Goal: Task Accomplishment & Management: Manage account settings

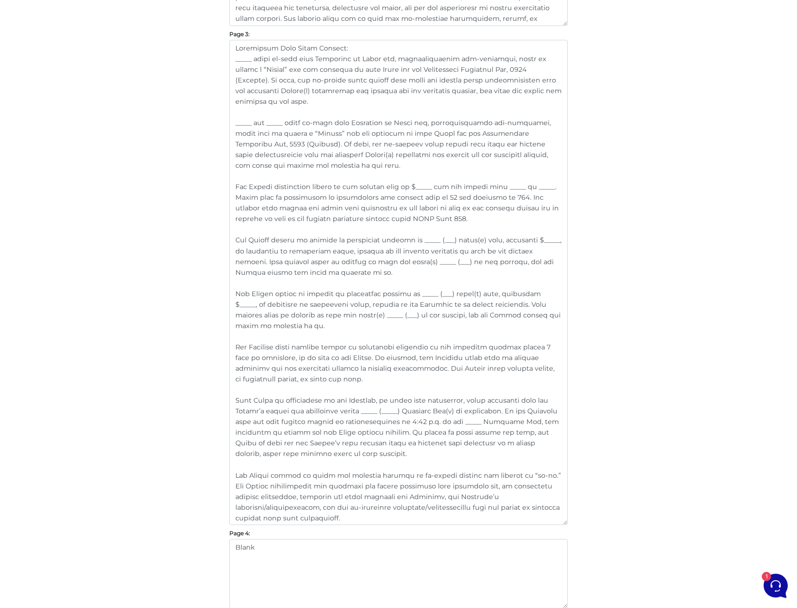
scroll to position [1017, 0]
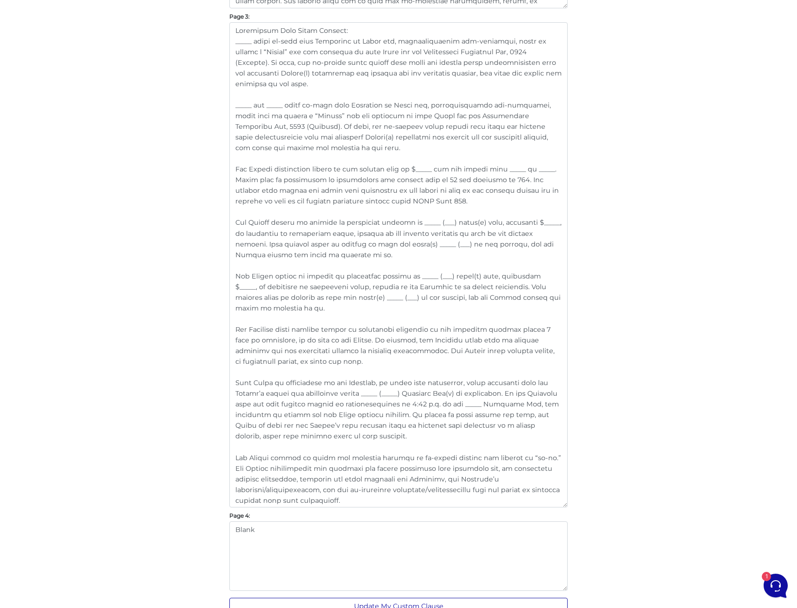
click at [424, 597] on button "Update My Custom Clause" at bounding box center [398, 605] width 338 height 17
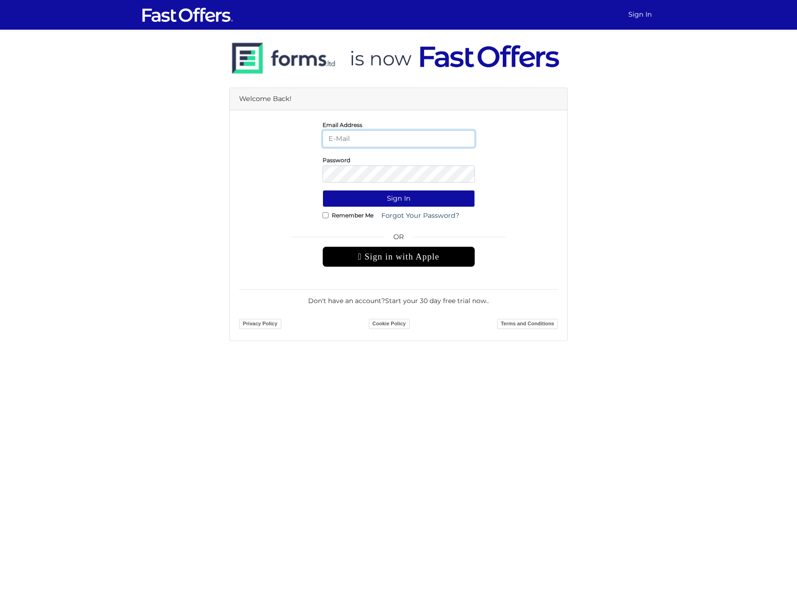
type input "[PERSON_NAME][EMAIL_ADDRESS][DOMAIN_NAME]"
click at [398, 198] on button "Sign In" at bounding box center [398, 198] width 152 height 17
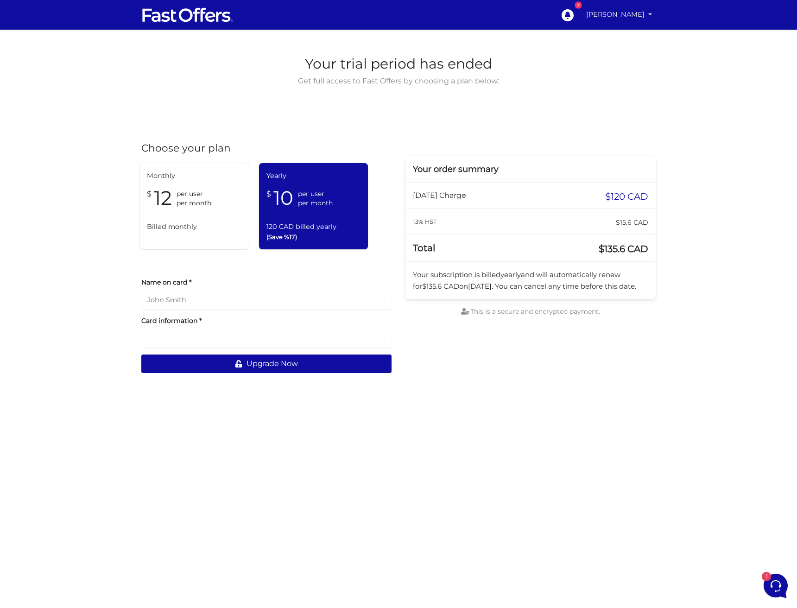
click at [624, 16] on link "Dan Milewski" at bounding box center [618, 15] width 73 height 18
click at [621, 33] on link "My Offers" at bounding box center [618, 36] width 73 height 14
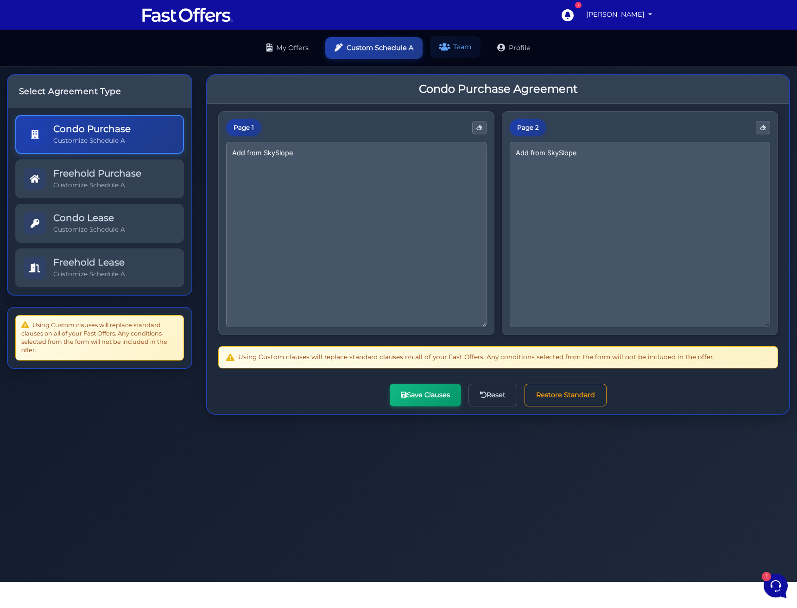
click at [450, 43] on icon at bounding box center [444, 47] width 11 height 9
